Goal: Navigation & Orientation: Find specific page/section

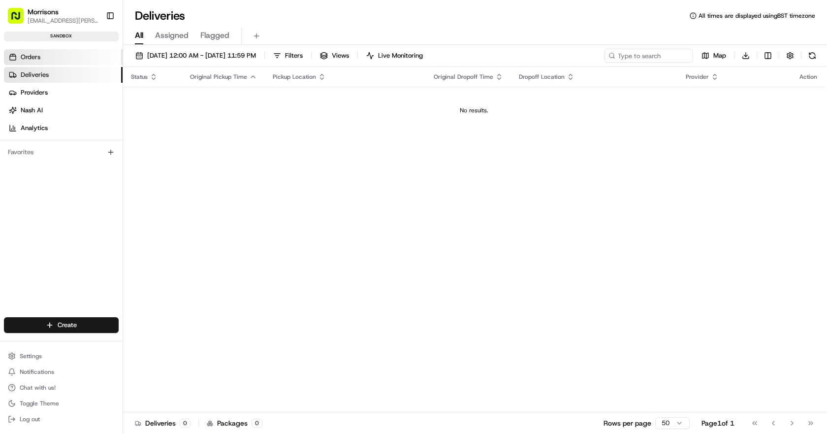
click at [64, 59] on link "Orders" at bounding box center [63, 57] width 119 height 16
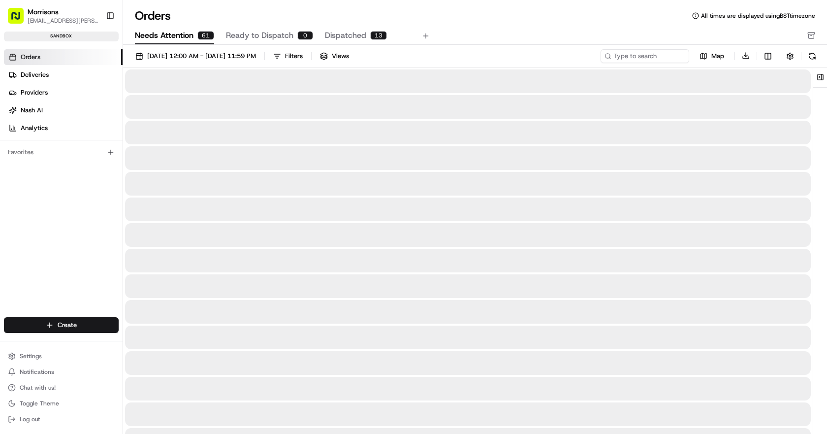
click at [169, 37] on span "Needs Attention" at bounding box center [164, 36] width 59 height 12
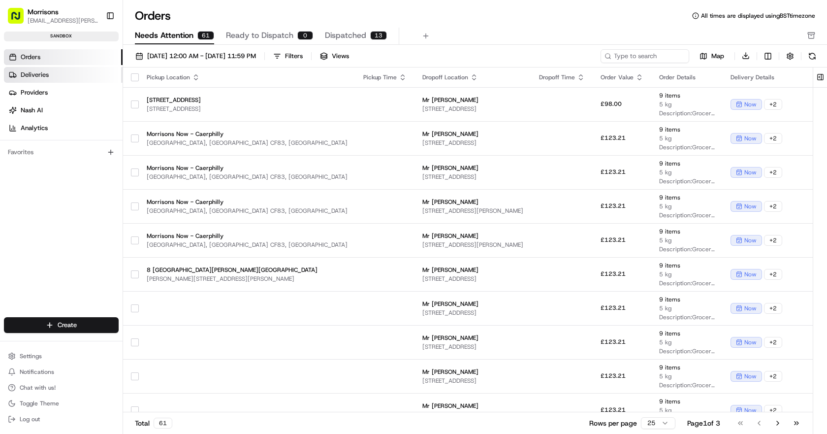
click at [55, 78] on link "Deliveries" at bounding box center [63, 75] width 119 height 16
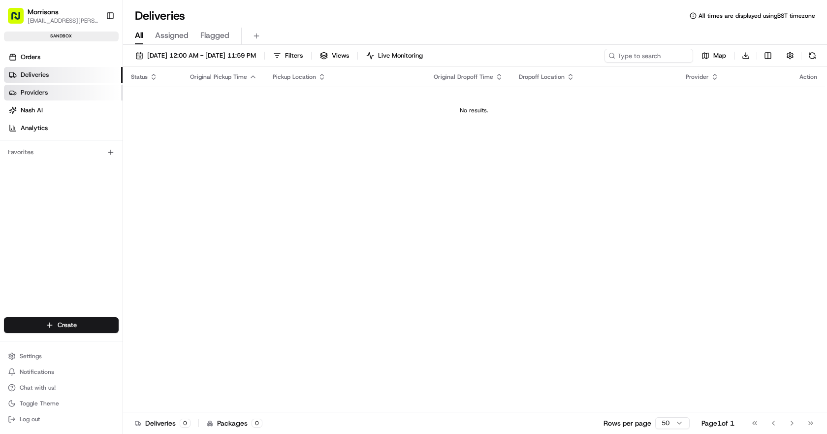
click at [50, 97] on link "Providers" at bounding box center [63, 93] width 119 height 16
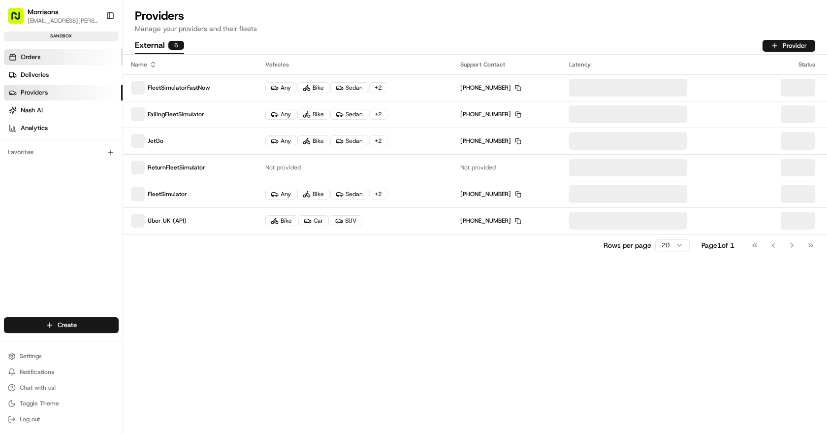
click at [51, 59] on link "Orders" at bounding box center [63, 57] width 119 height 16
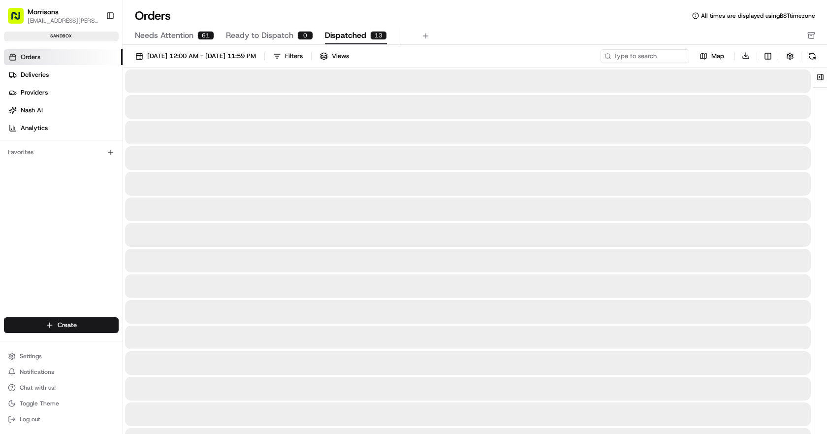
click at [363, 35] on span "Dispatched" at bounding box center [345, 36] width 41 height 12
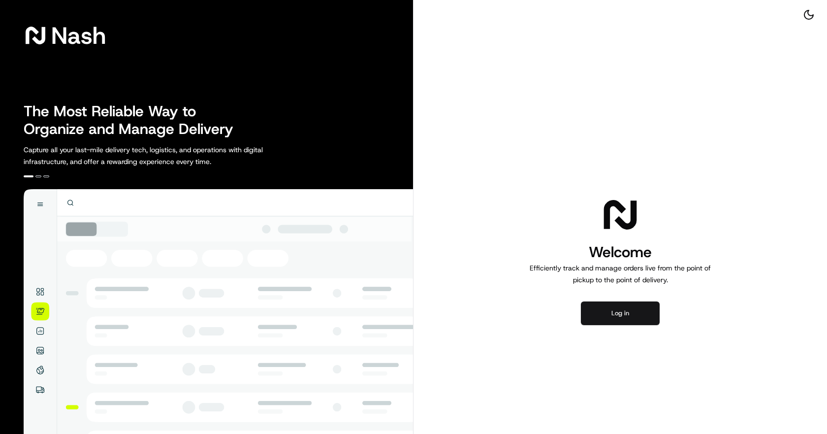
click at [612, 315] on button "Log in" at bounding box center [620, 313] width 79 height 24
